Goal: Task Accomplishment & Management: Use online tool/utility

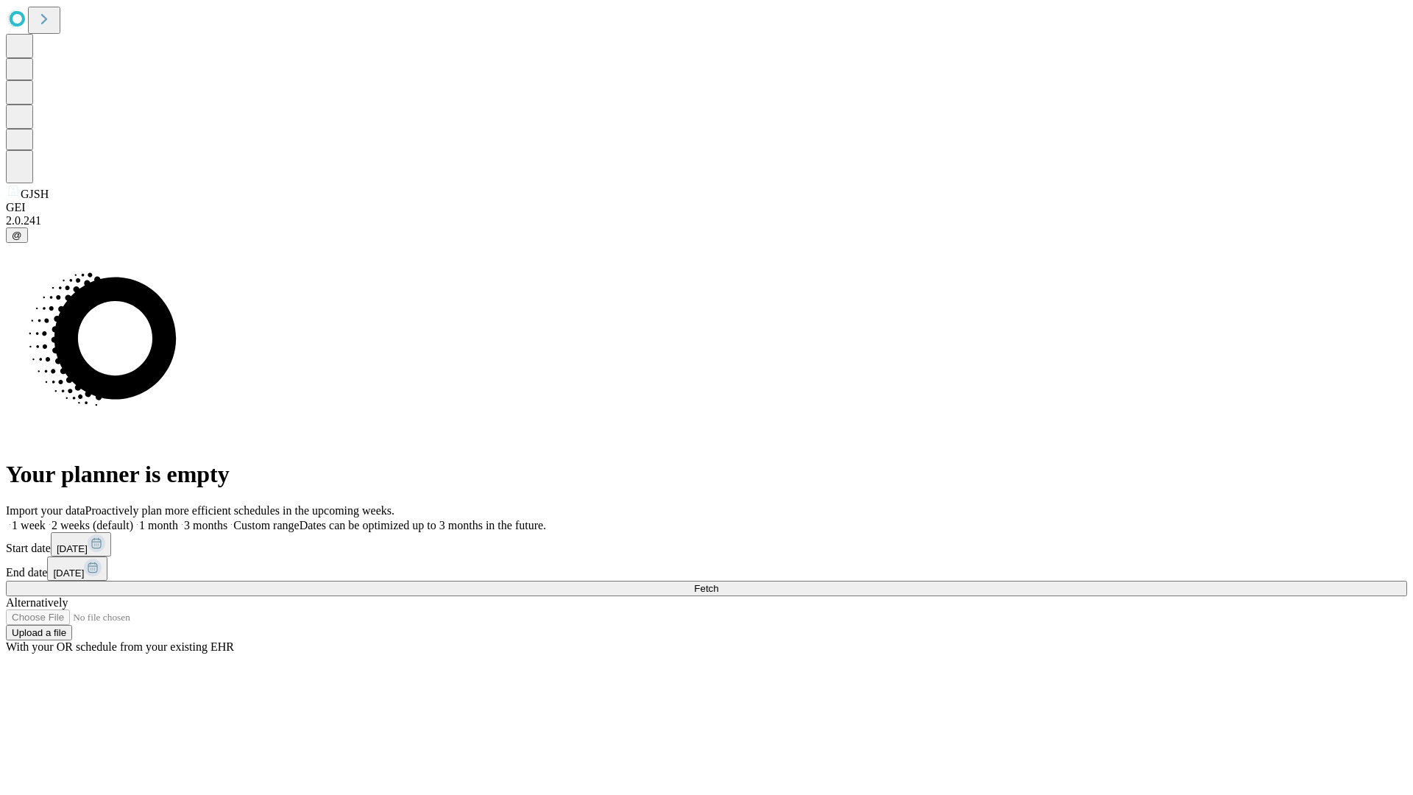
click at [718, 583] on span "Fetch" at bounding box center [706, 588] width 24 height 11
